Goal: Task Accomplishment & Management: Use online tool/utility

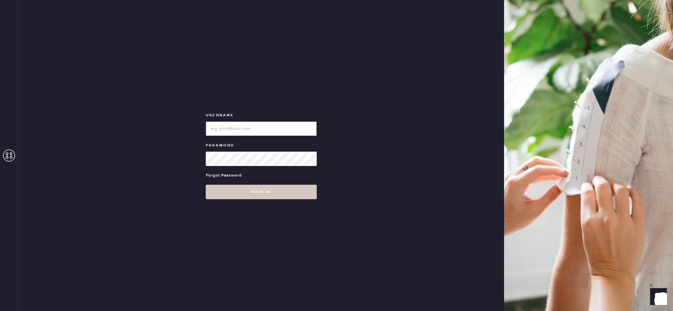
type input "reformationaventuramiami"
click at [235, 193] on button "Sign in" at bounding box center [261, 192] width 111 height 14
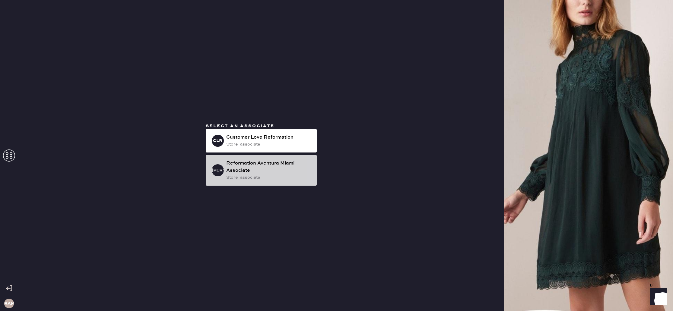
click at [242, 173] on div "Reformation Aventura Miami Associate" at bounding box center [269, 167] width 86 height 14
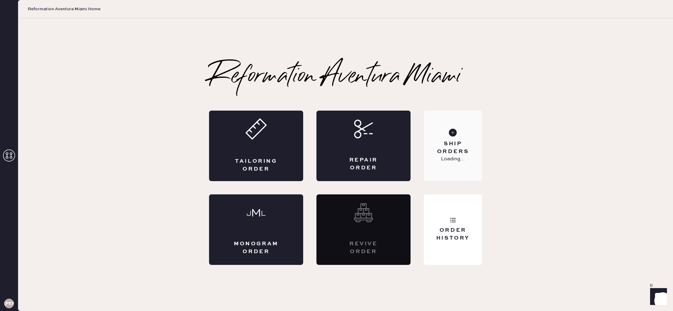
click at [464, 162] on p "Loading..." at bounding box center [453, 159] width 24 height 7
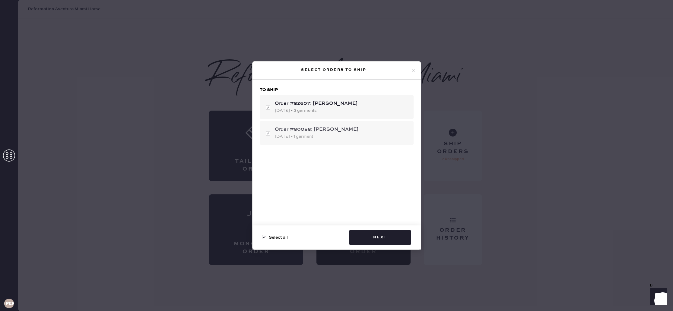
click at [265, 131] on div "Order #80058: Naama Scandarion [DATE] • 1 garment" at bounding box center [337, 133] width 154 height 24
checkbox input "false"
click at [390, 238] on button "Next" at bounding box center [380, 238] width 62 height 14
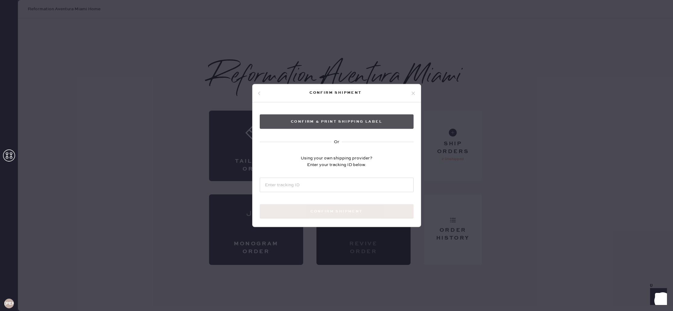
click at [343, 127] on button "Confirm & Print shipping label" at bounding box center [337, 122] width 154 height 14
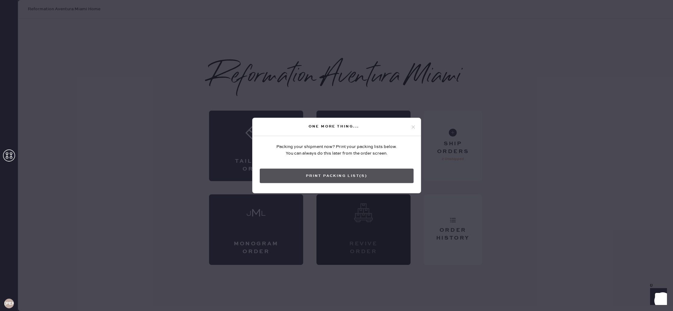
click at [375, 179] on button "Print Packing List(s)" at bounding box center [337, 176] width 154 height 14
